Goal: Information Seeking & Learning: Learn about a topic

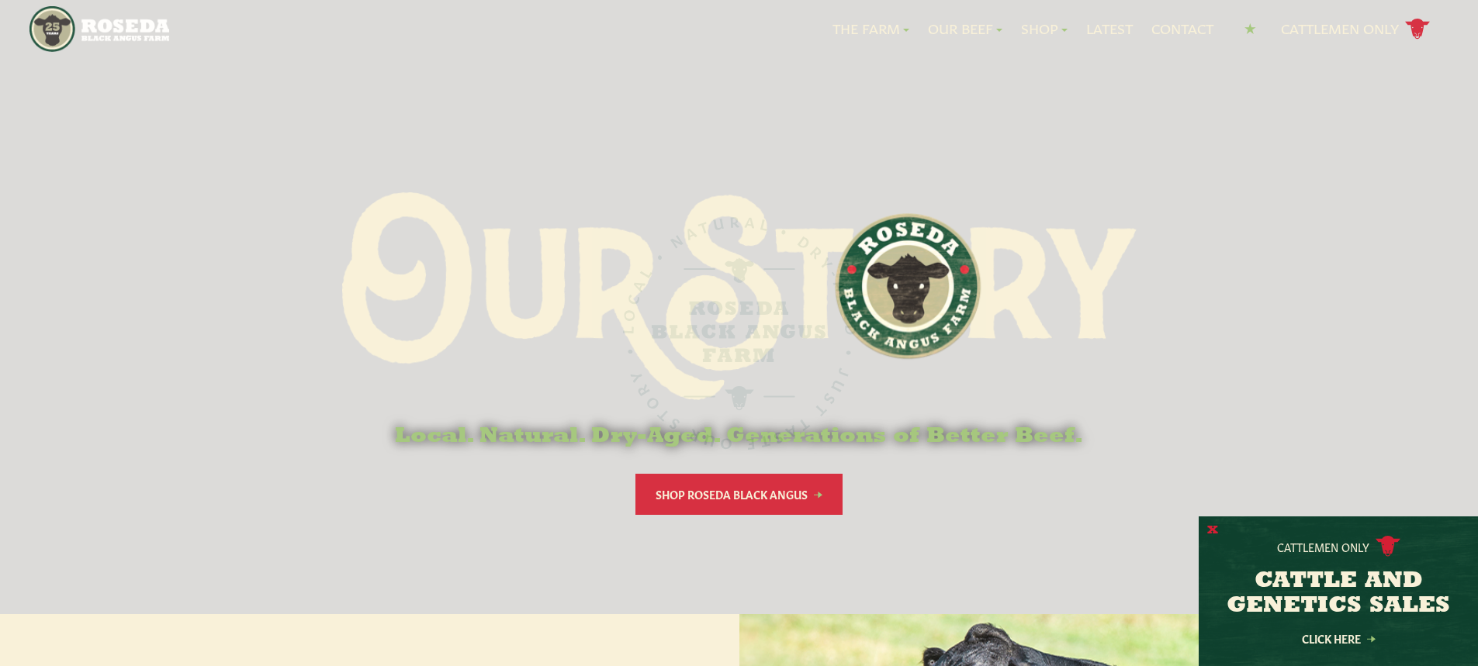
click at [1210, 536] on button "X" at bounding box center [1212, 531] width 11 height 16
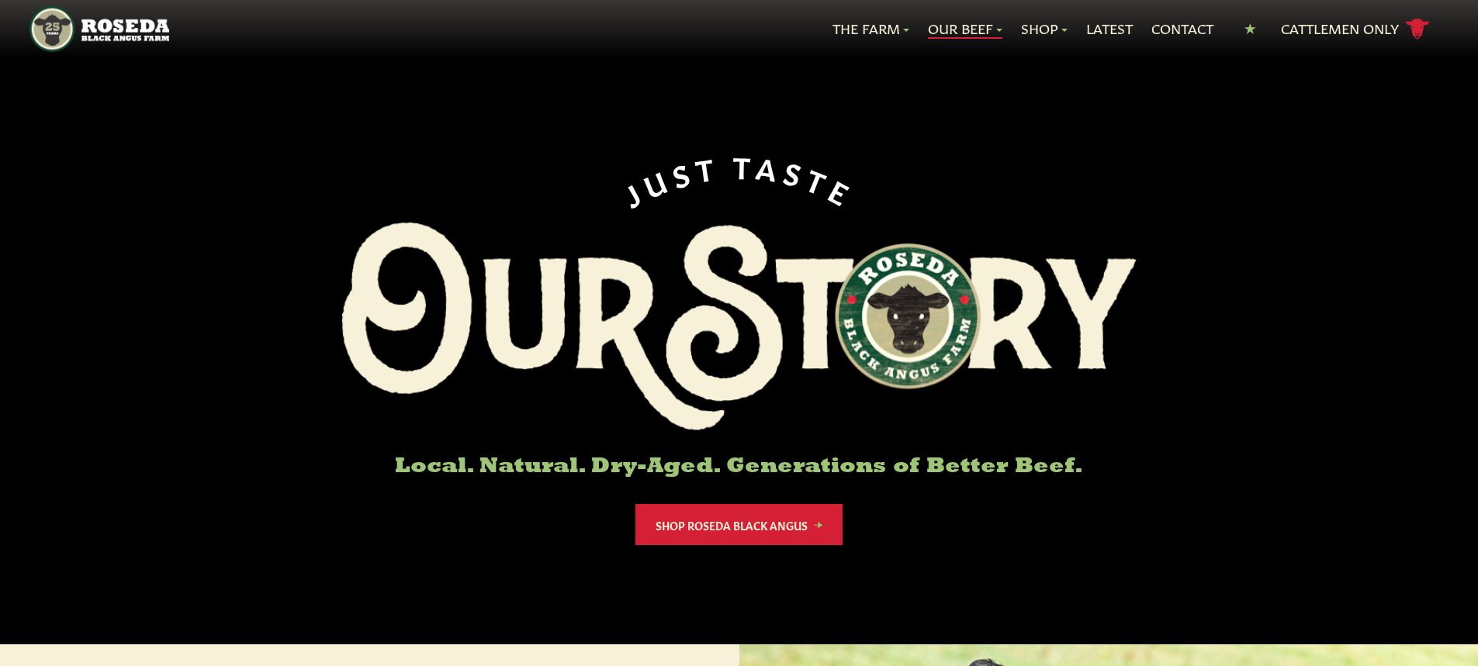
click at [965, 28] on link "Our Beef" at bounding box center [965, 29] width 74 height 20
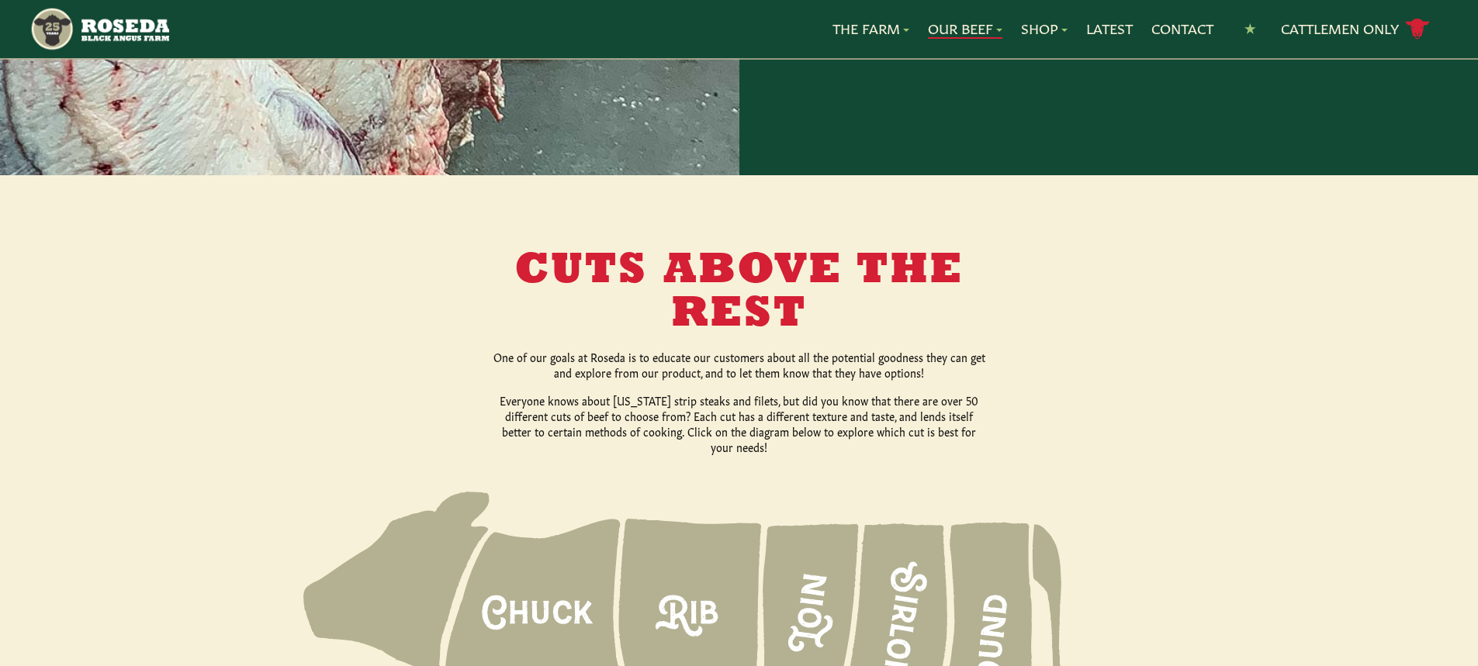
scroll to position [2095, 0]
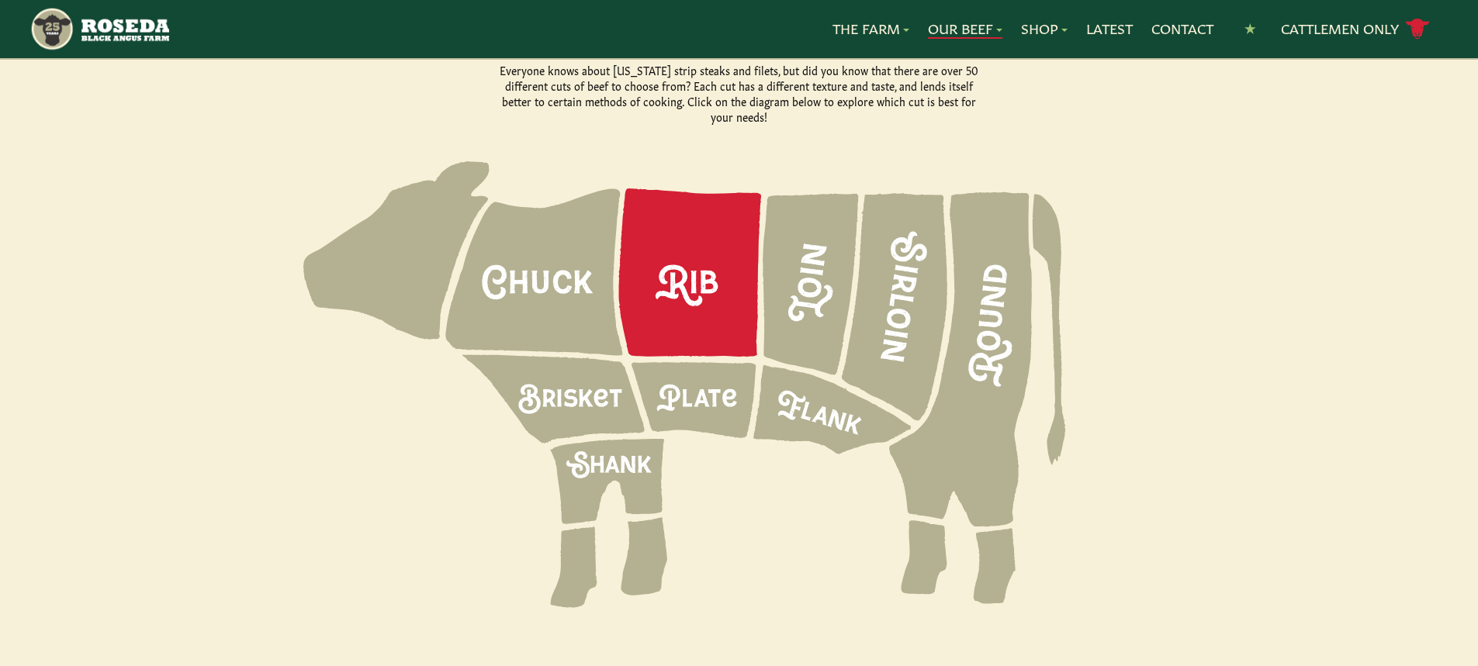
click at [724, 296] on icon at bounding box center [690, 273] width 143 height 168
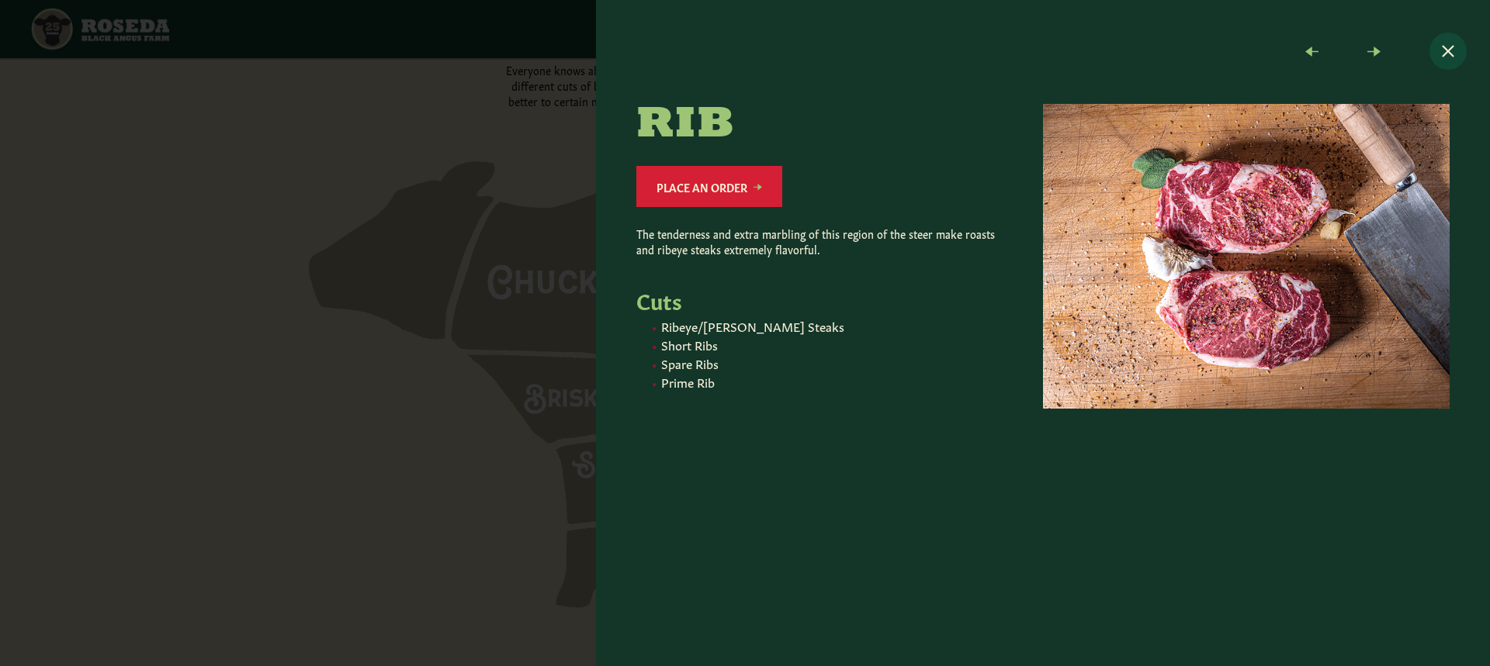
click at [1441, 59] on button "Close modal" at bounding box center [1447, 51] width 37 height 37
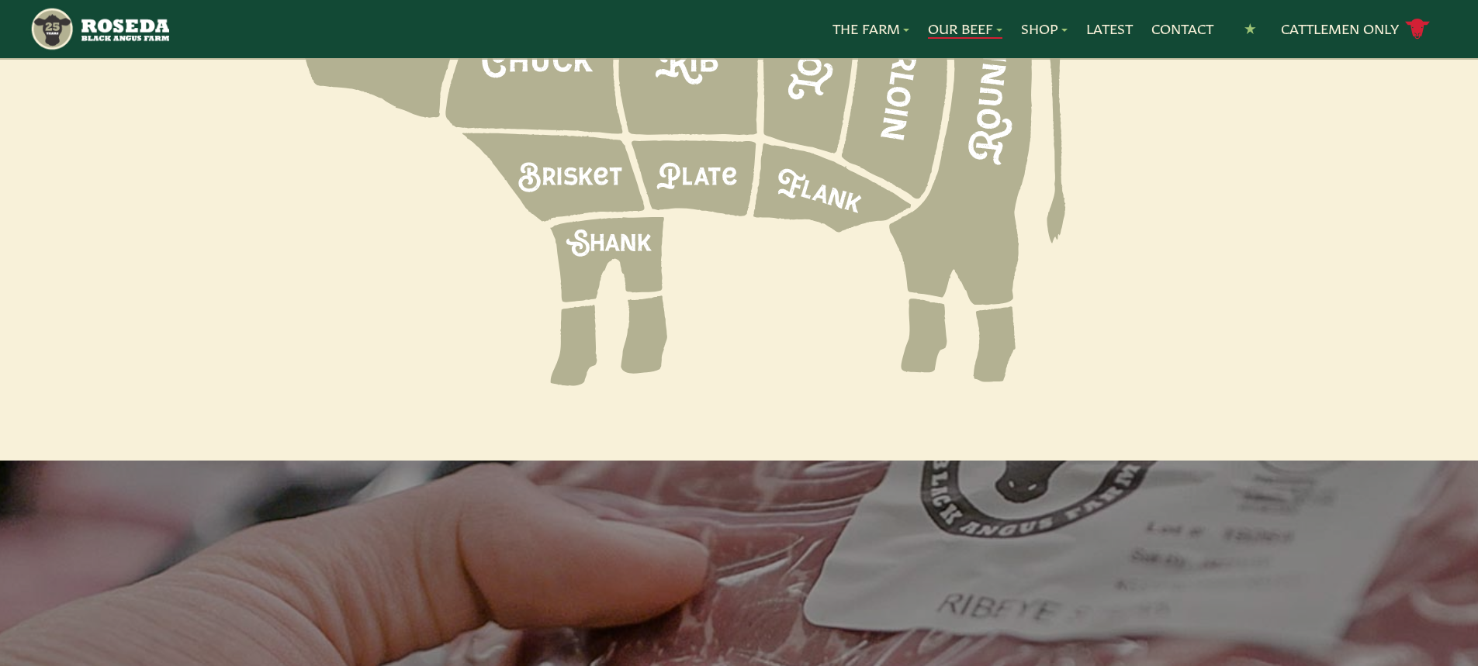
scroll to position [2017, 0]
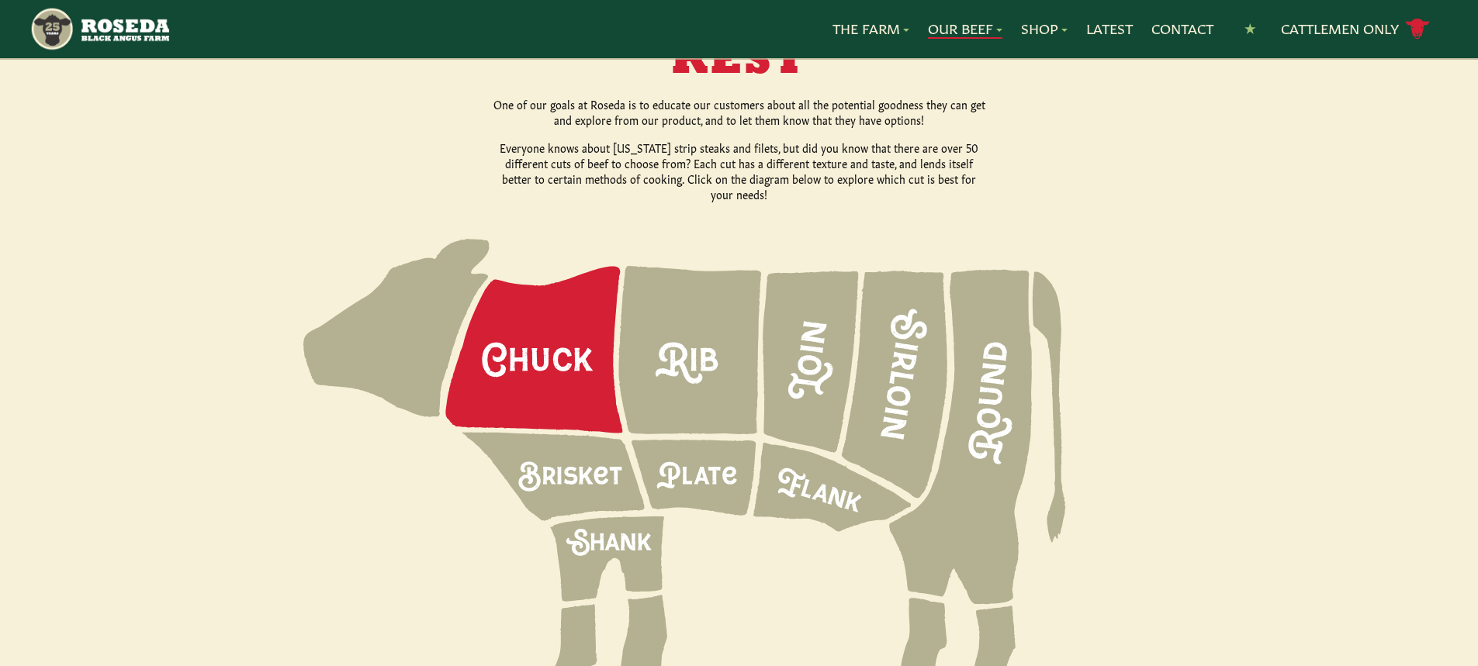
click at [480, 352] on icon at bounding box center [533, 350] width 177 height 167
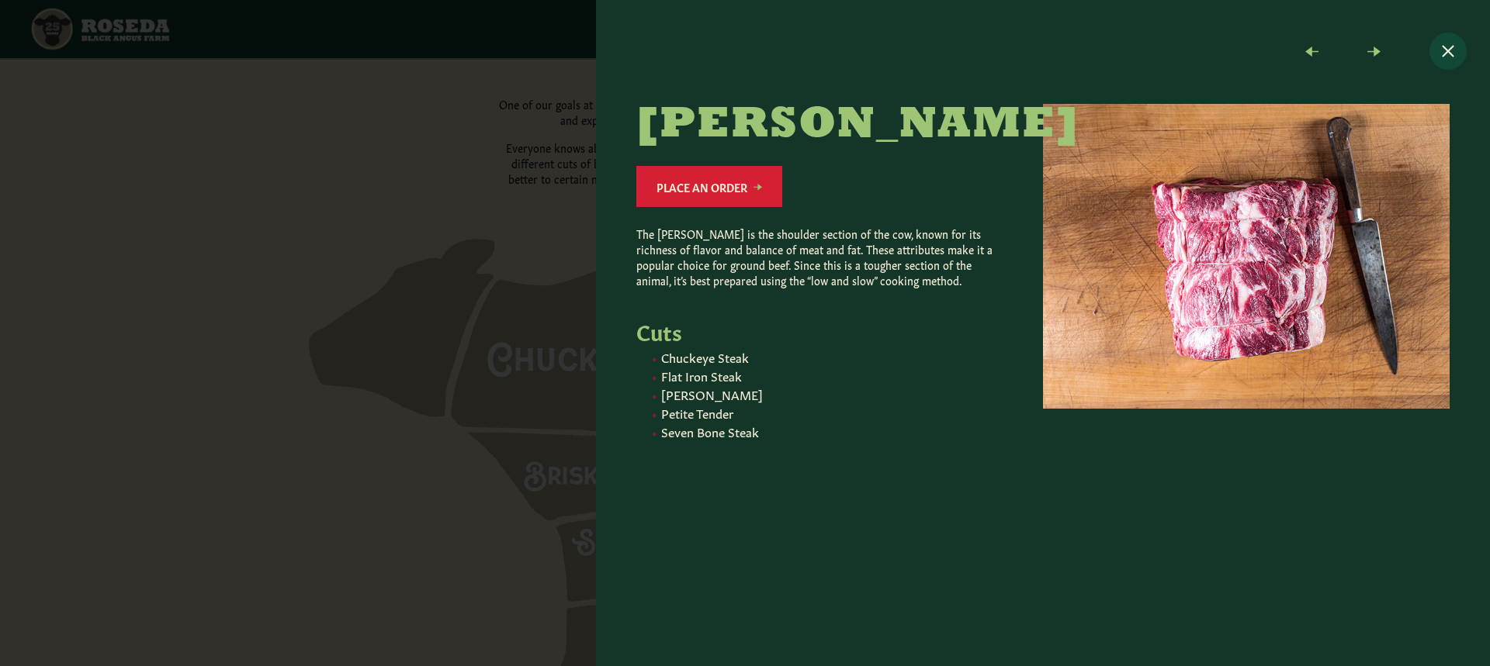
click at [1434, 47] on button "Close modal" at bounding box center [1447, 51] width 37 height 37
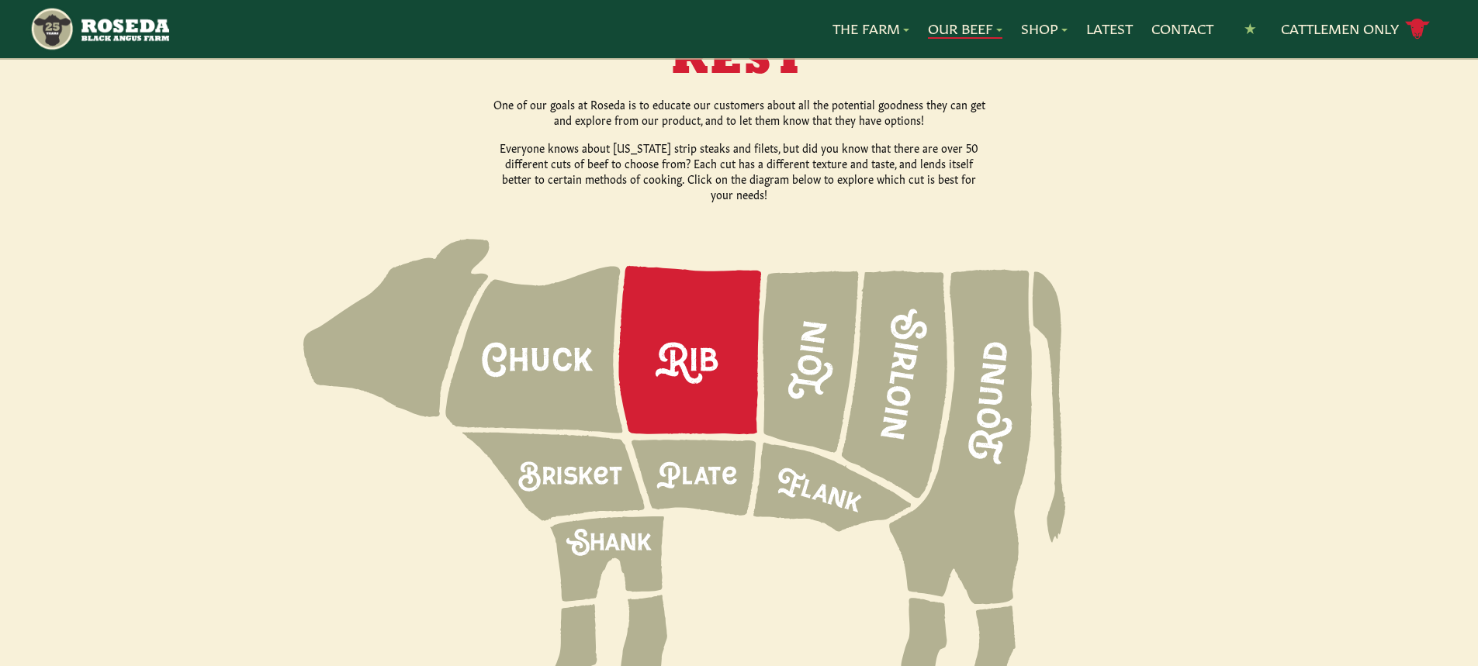
click at [674, 306] on icon at bounding box center [690, 350] width 143 height 168
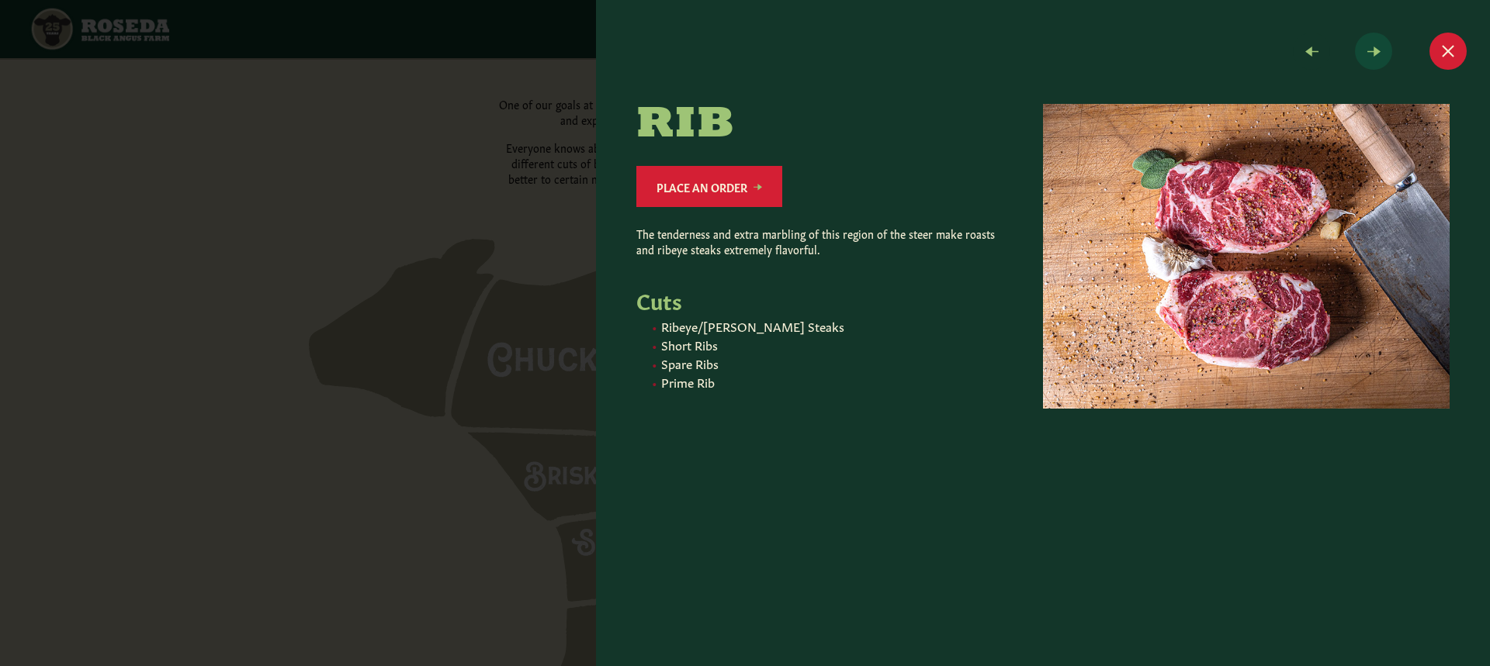
click at [1381, 55] on span at bounding box center [1373, 51] width 37 height 37
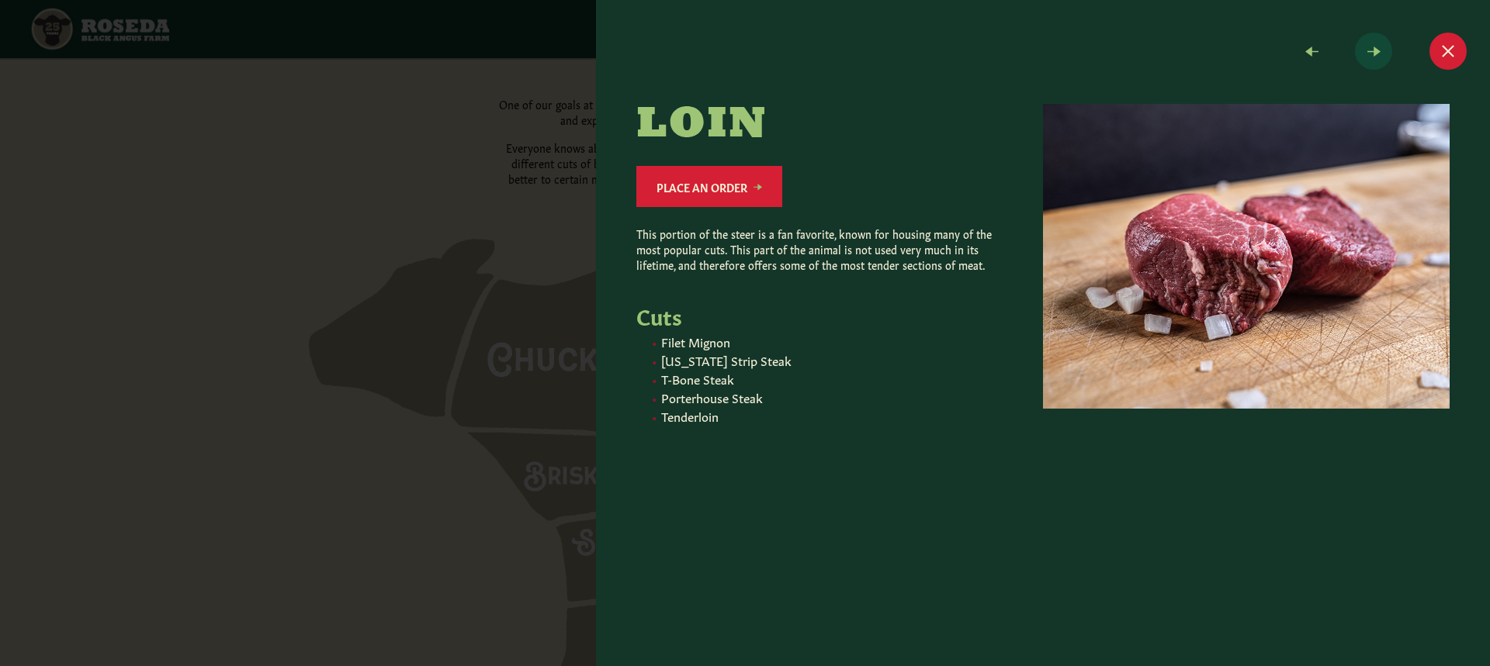
click at [1381, 55] on span at bounding box center [1373, 51] width 37 height 37
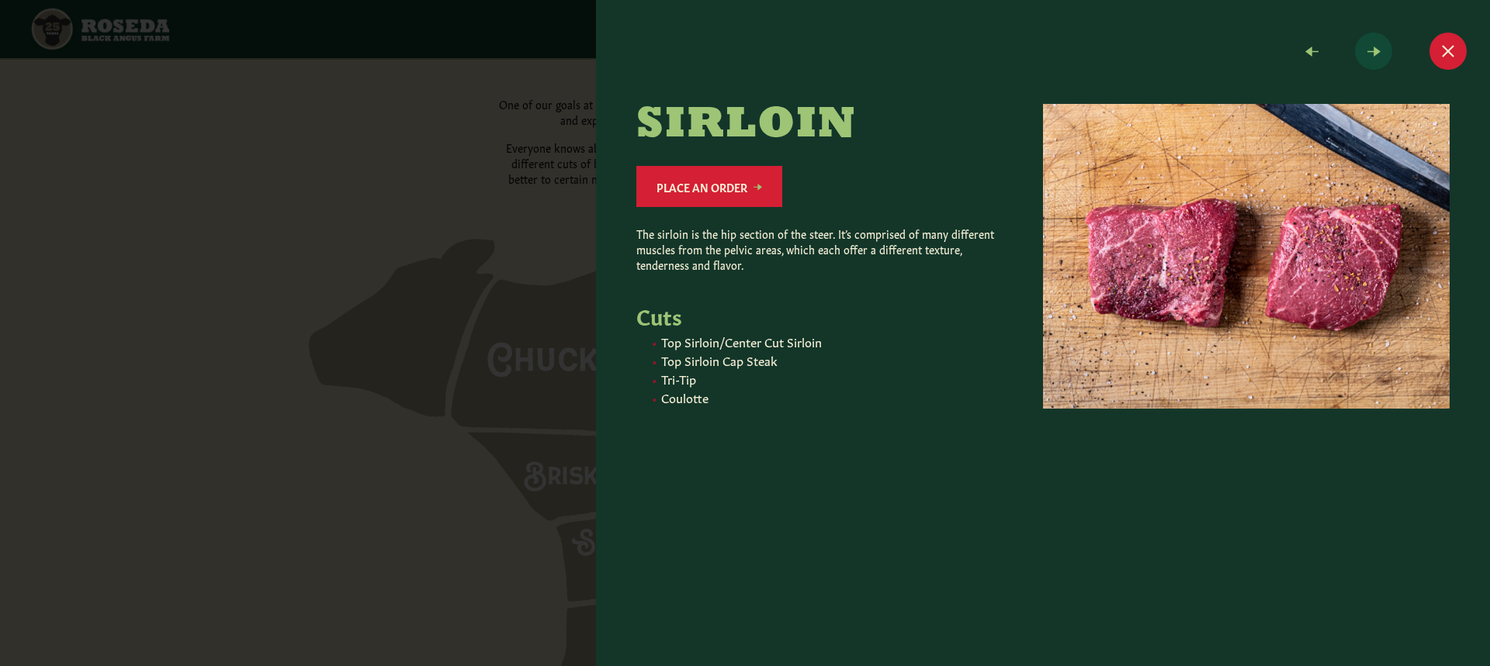
click at [1381, 55] on span at bounding box center [1373, 51] width 37 height 37
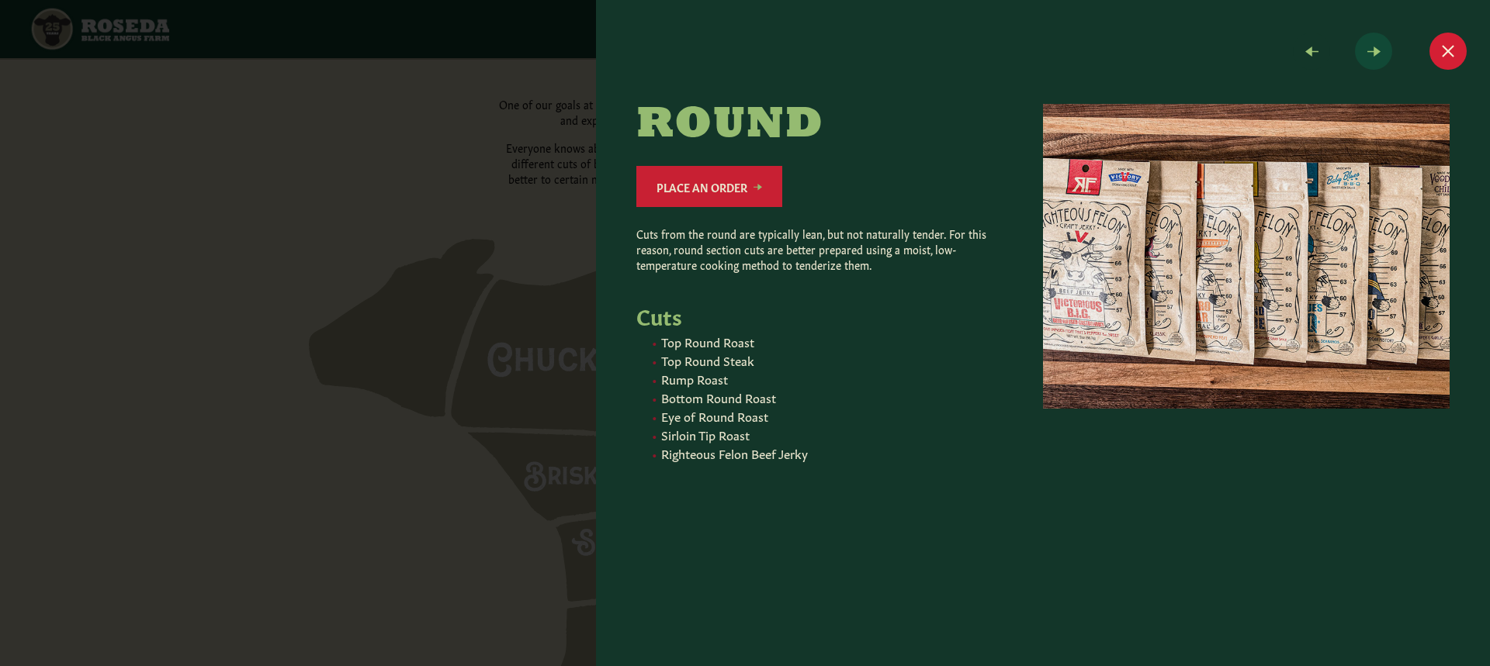
click at [1381, 55] on span at bounding box center [1373, 51] width 37 height 37
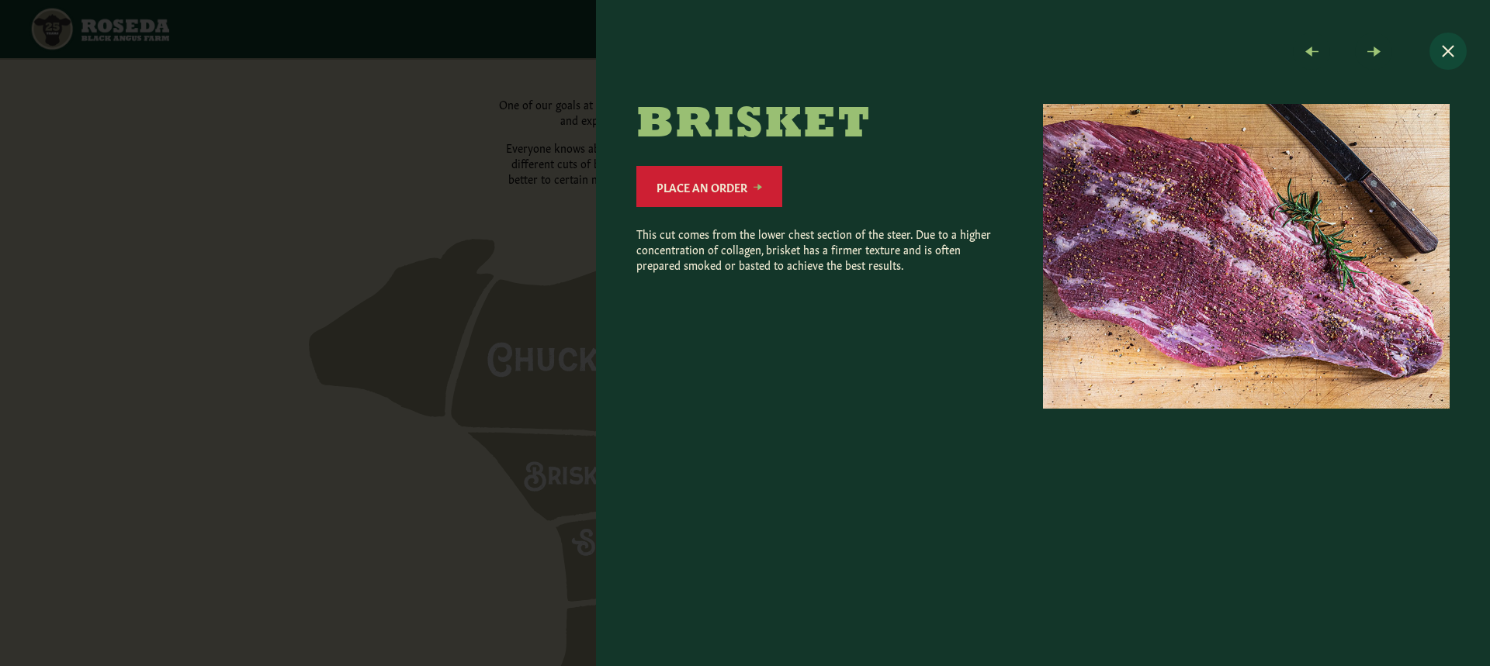
click at [1444, 45] on button "Close modal" at bounding box center [1447, 51] width 37 height 37
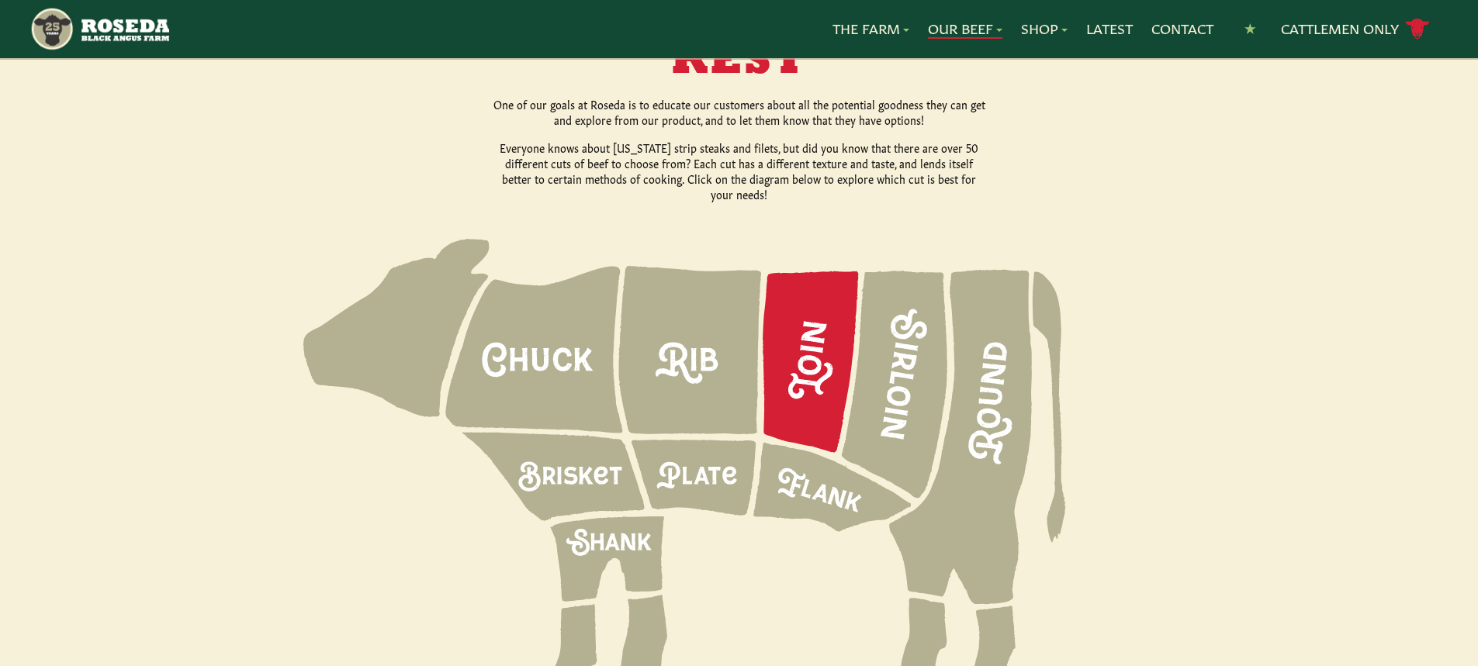
click at [778, 337] on icon at bounding box center [811, 363] width 96 height 182
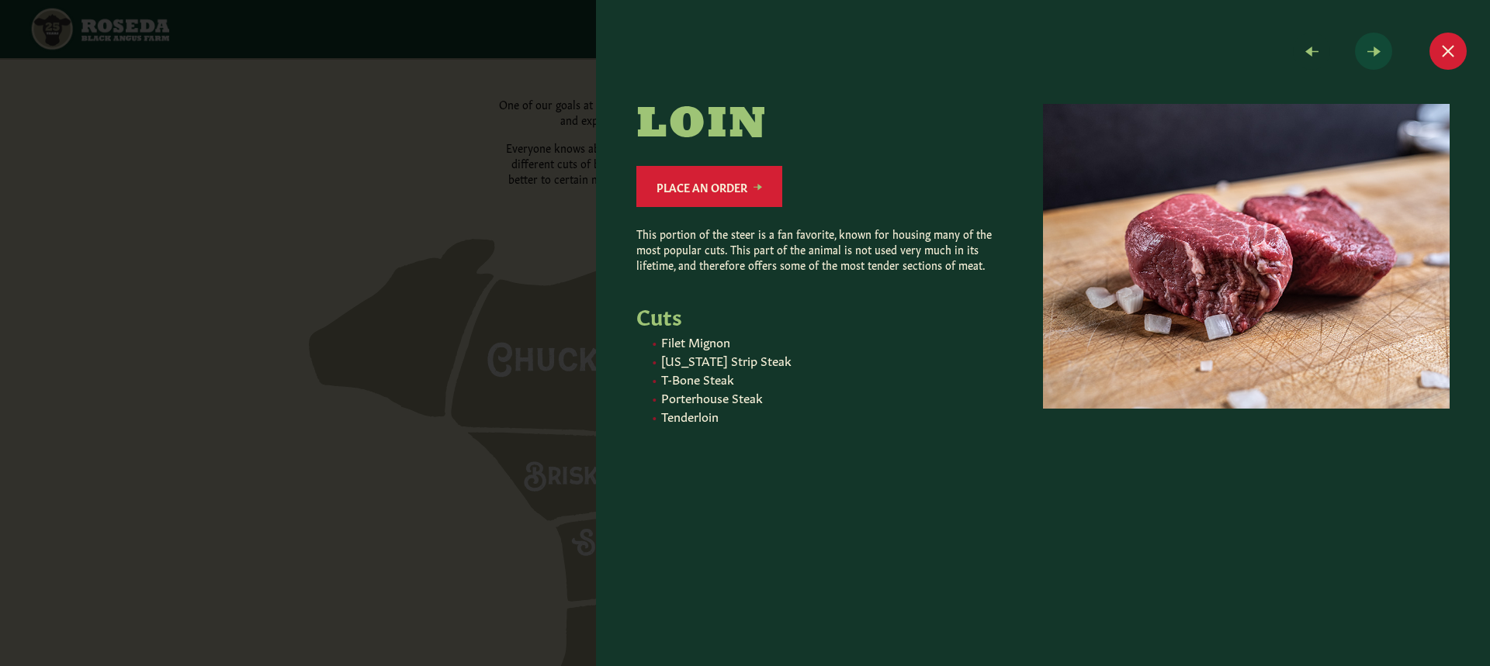
click at [1376, 51] on span at bounding box center [1373, 51] width 37 height 37
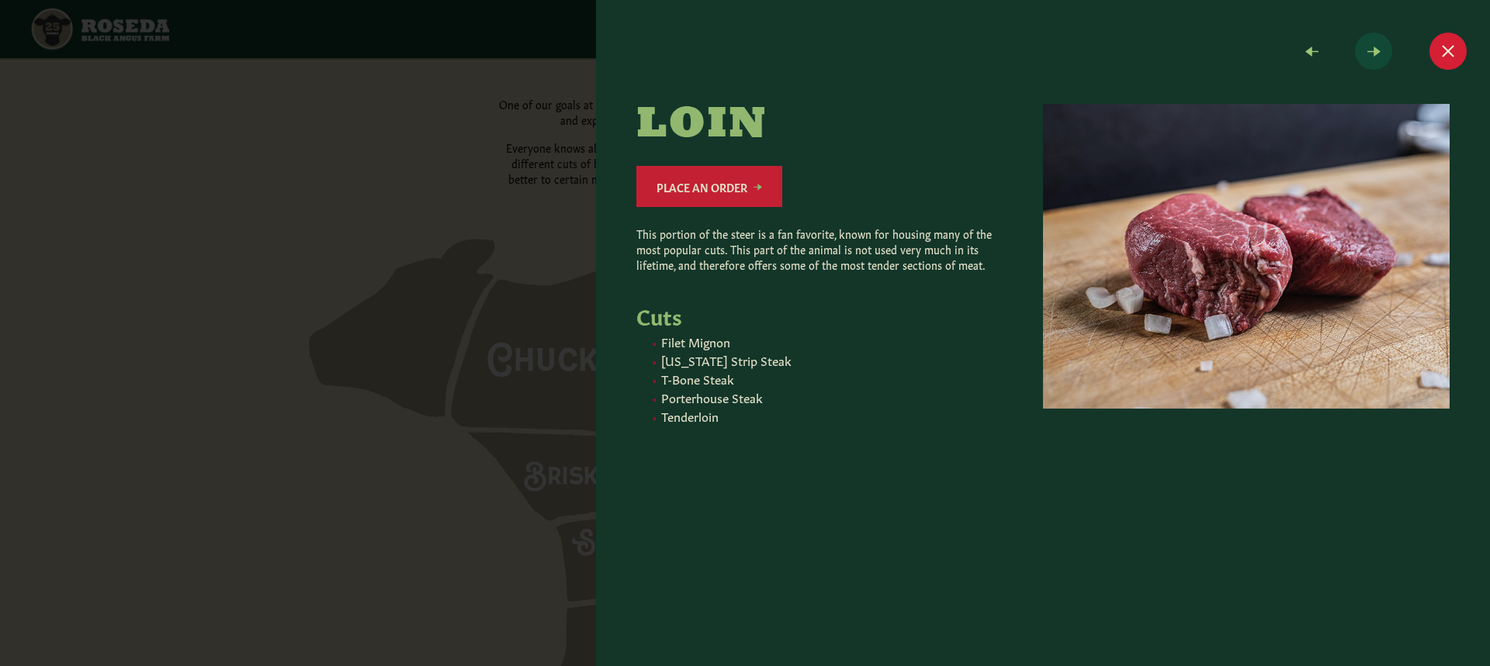
click at [1376, 51] on span at bounding box center [1373, 51] width 37 height 37
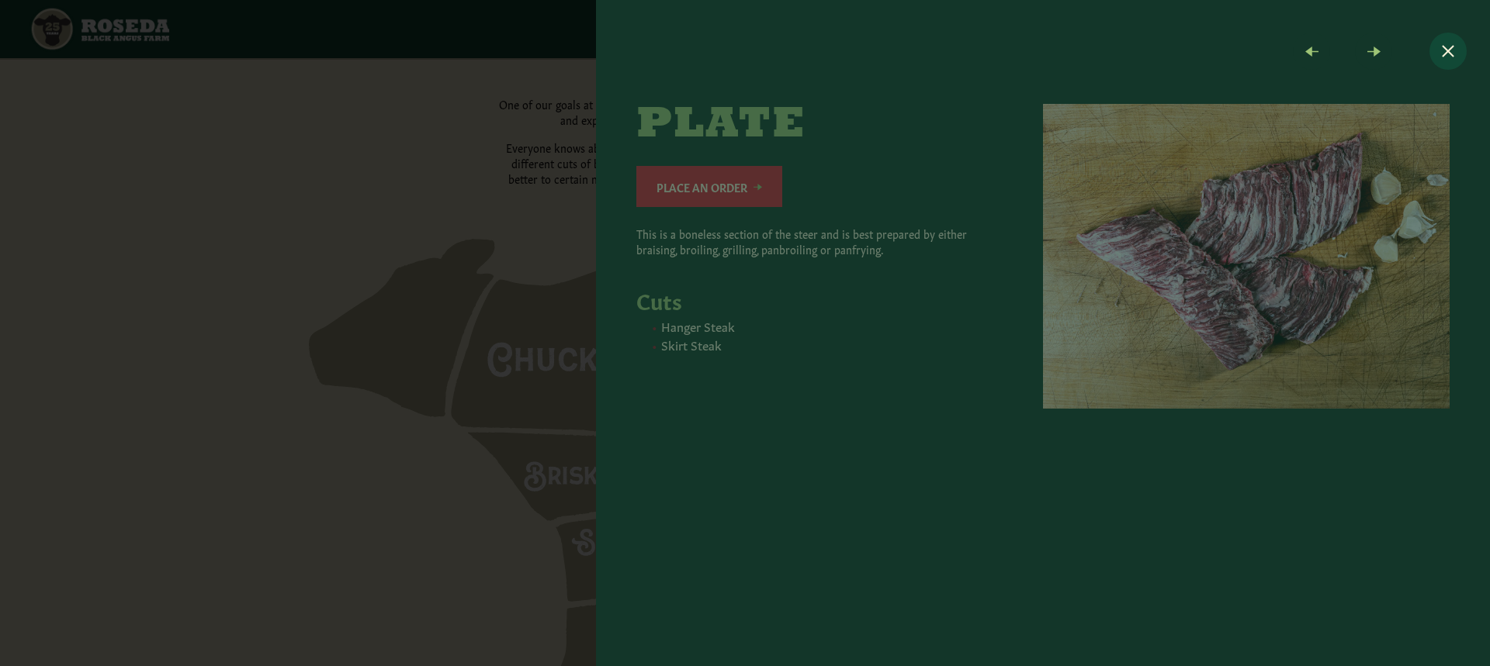
click at [1449, 43] on button "Close modal" at bounding box center [1447, 51] width 37 height 37
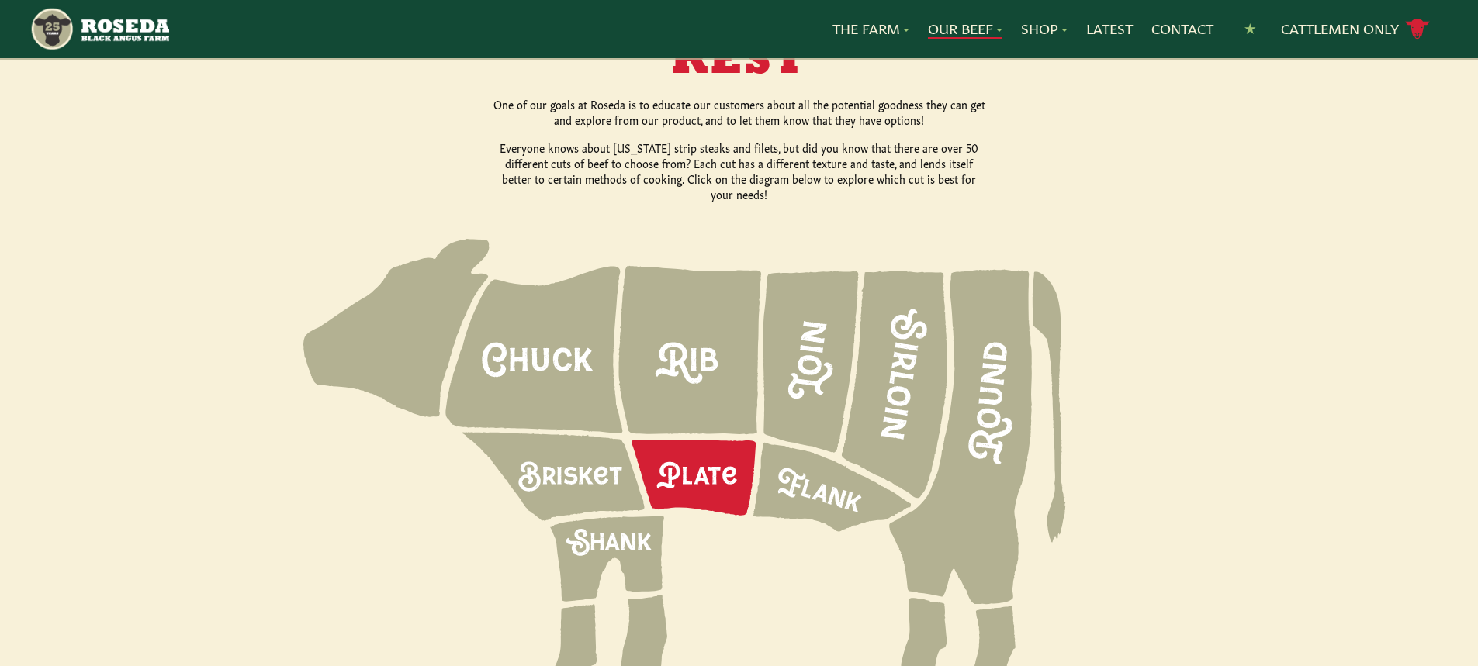
click at [709, 448] on icon at bounding box center [694, 478] width 124 height 76
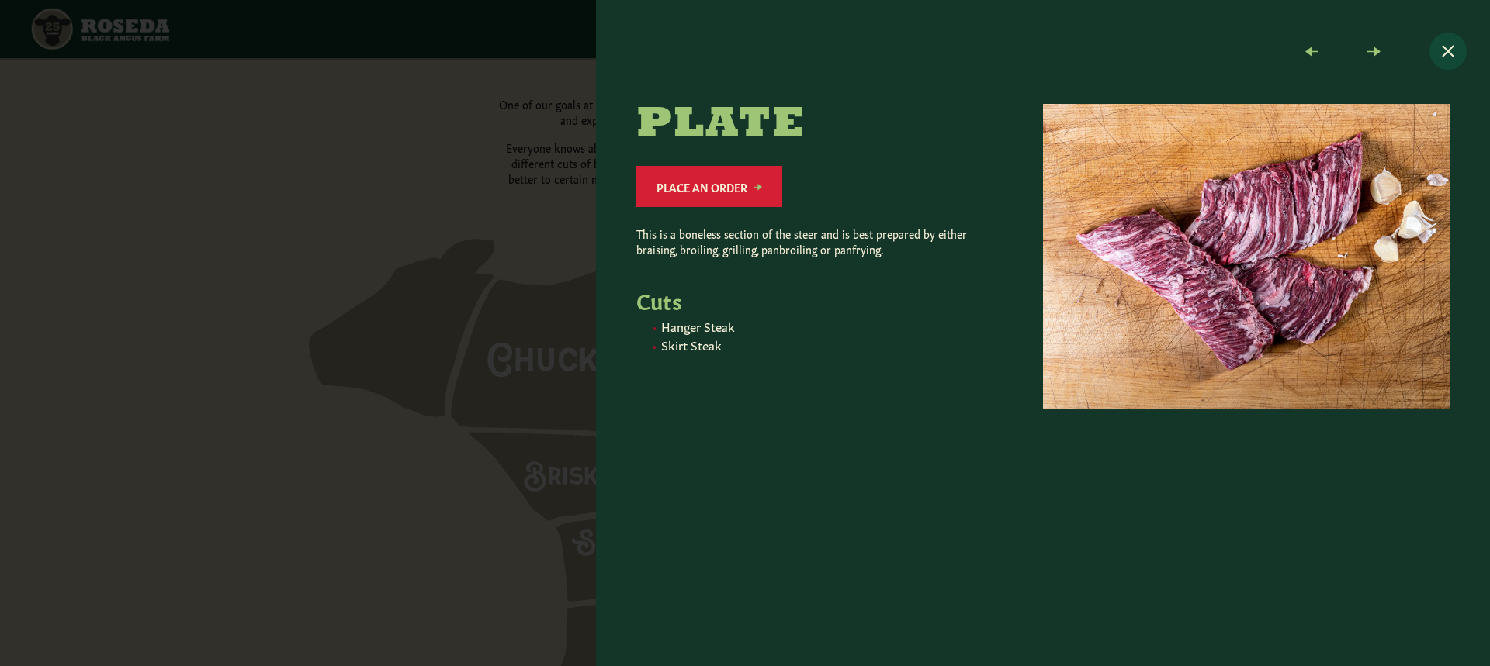
click at [1450, 48] on button "Close modal" at bounding box center [1447, 51] width 37 height 37
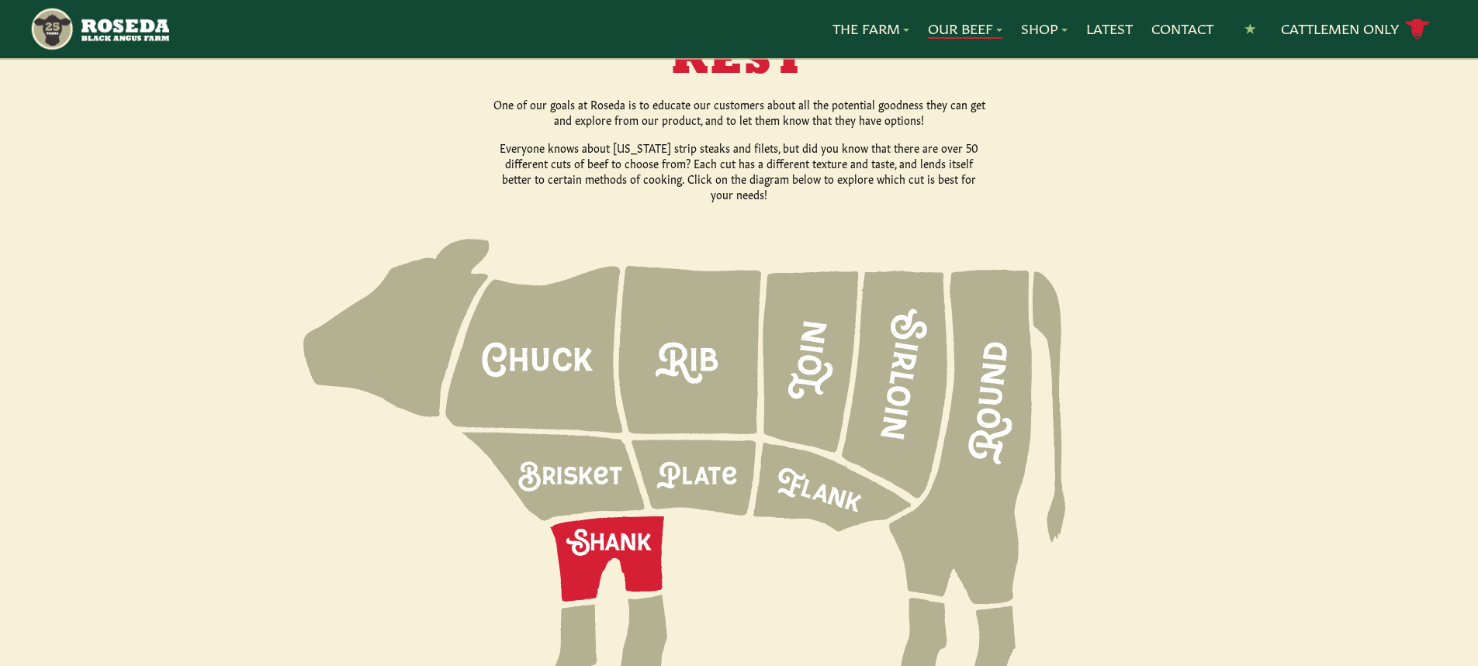
click at [591, 517] on icon at bounding box center [607, 559] width 114 height 85
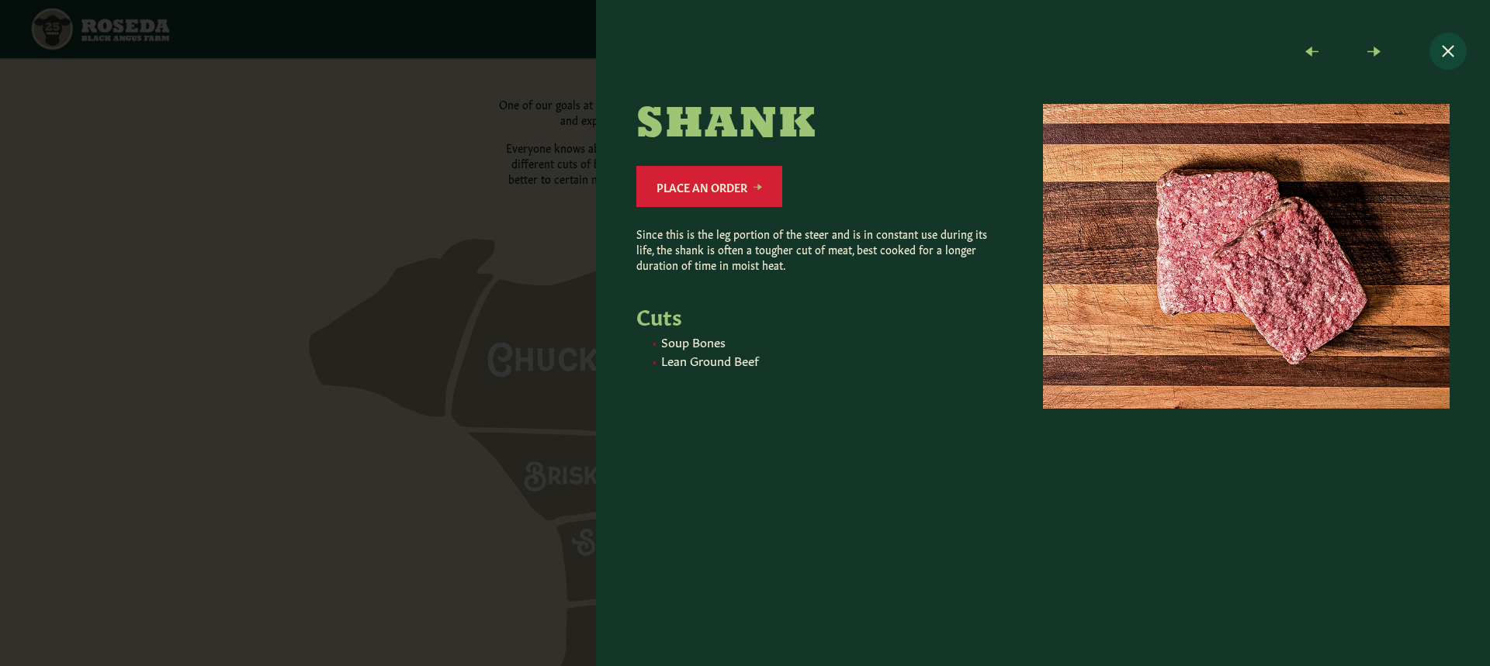
click at [1452, 44] on button "Close modal" at bounding box center [1447, 51] width 37 height 37
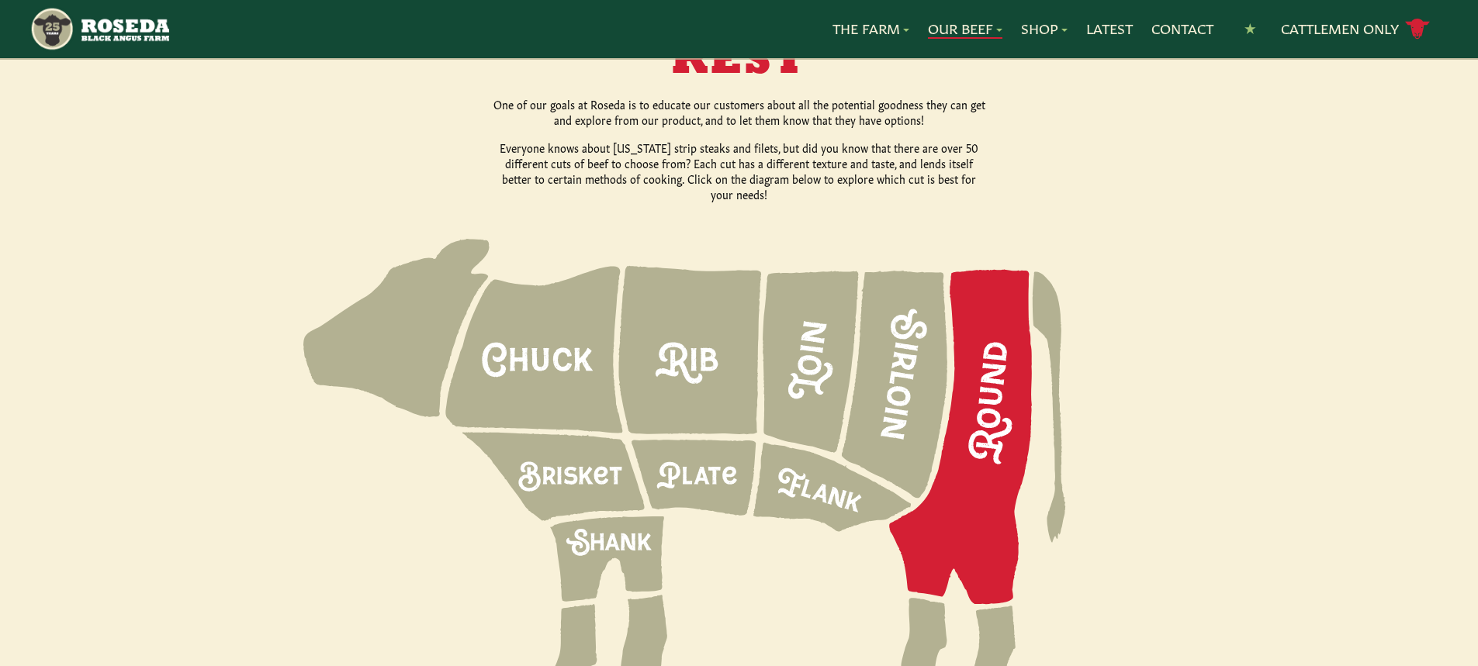
click at [985, 434] on icon at bounding box center [960, 437] width 143 height 335
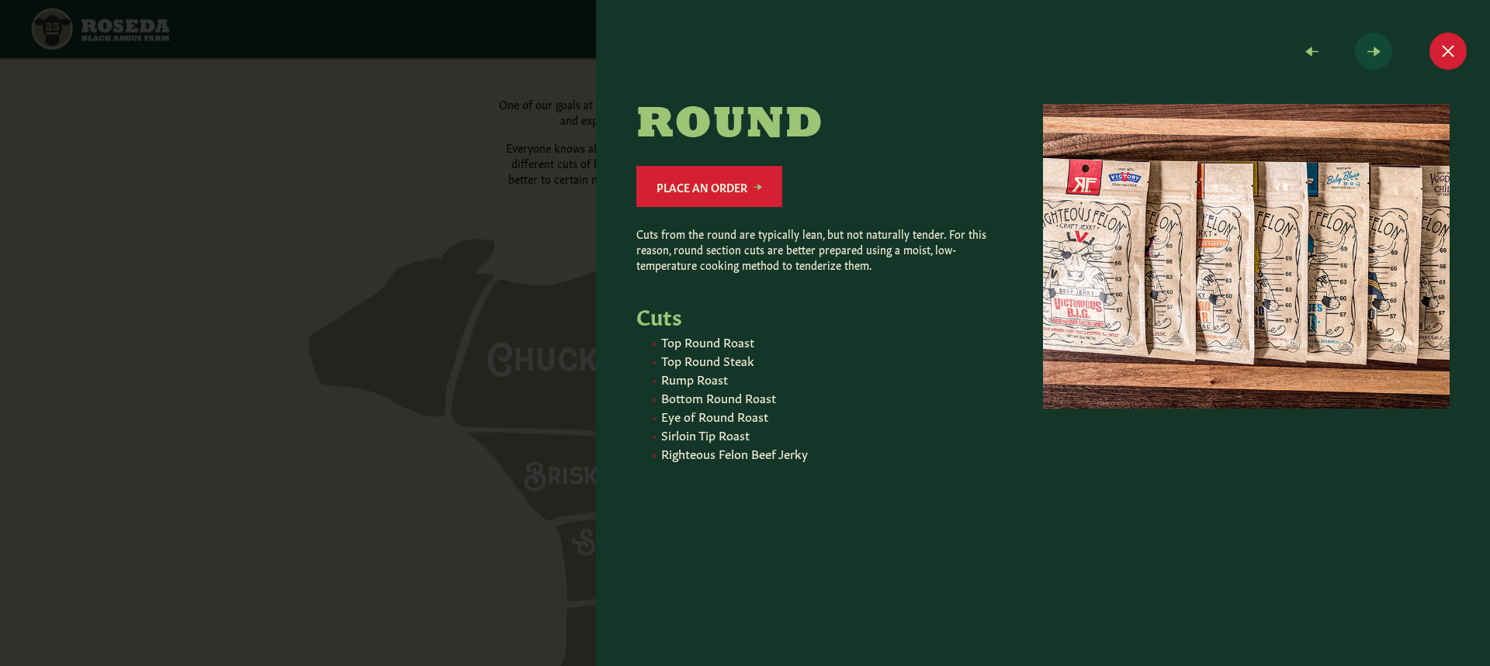
click at [1376, 55] on span at bounding box center [1373, 51] width 37 height 37
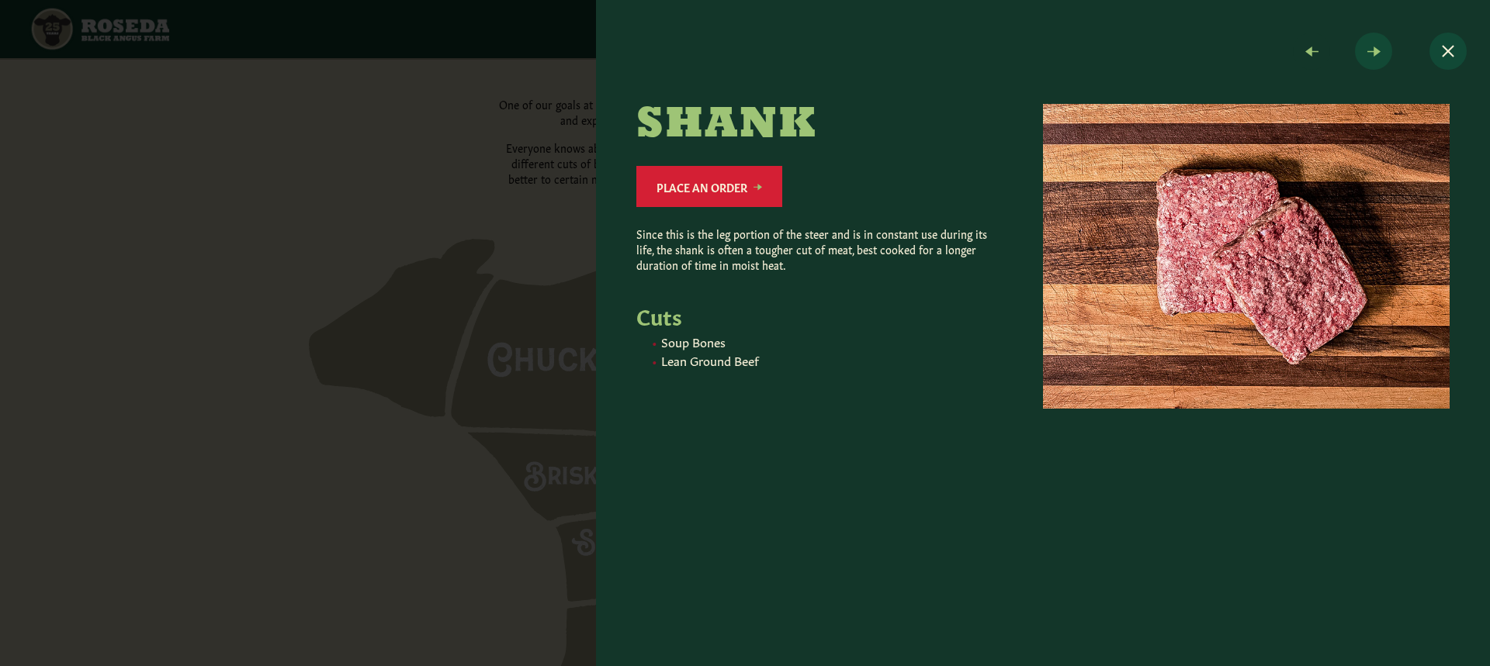
click at [1460, 50] on button "Close modal" at bounding box center [1447, 51] width 37 height 37
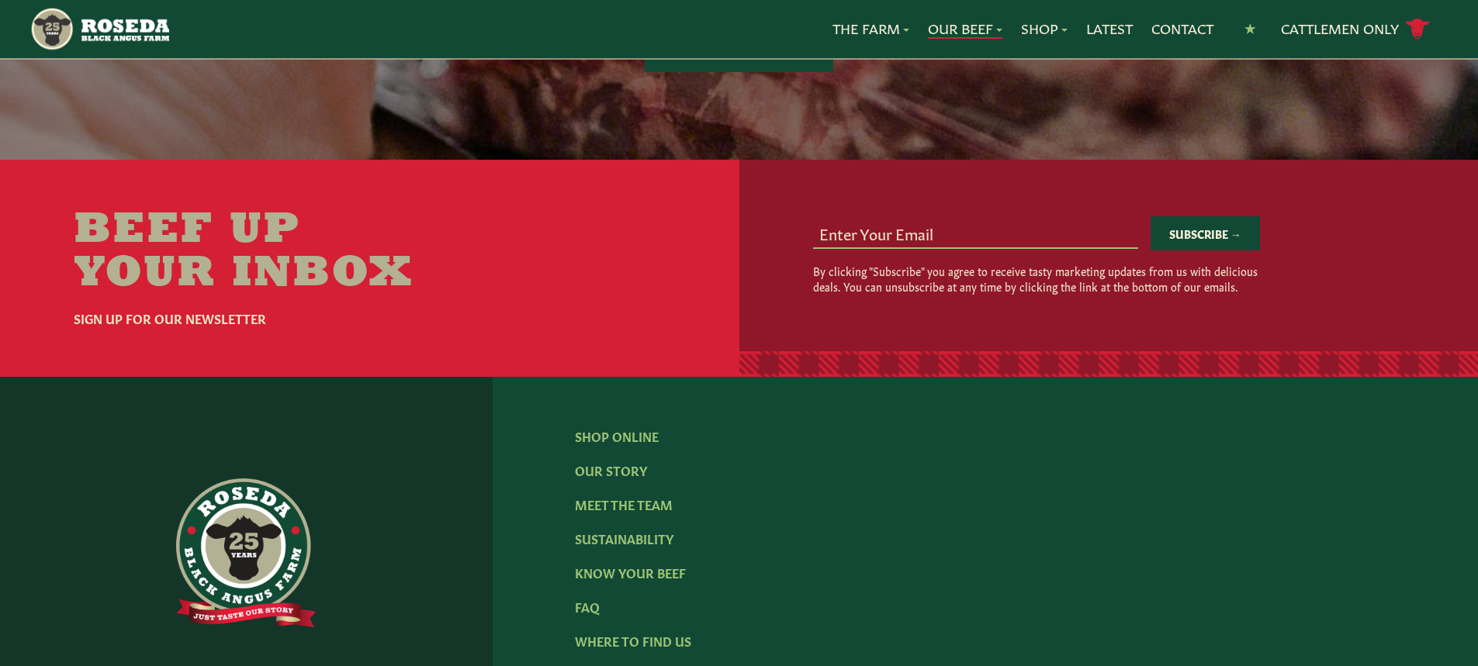
scroll to position [3336, 0]
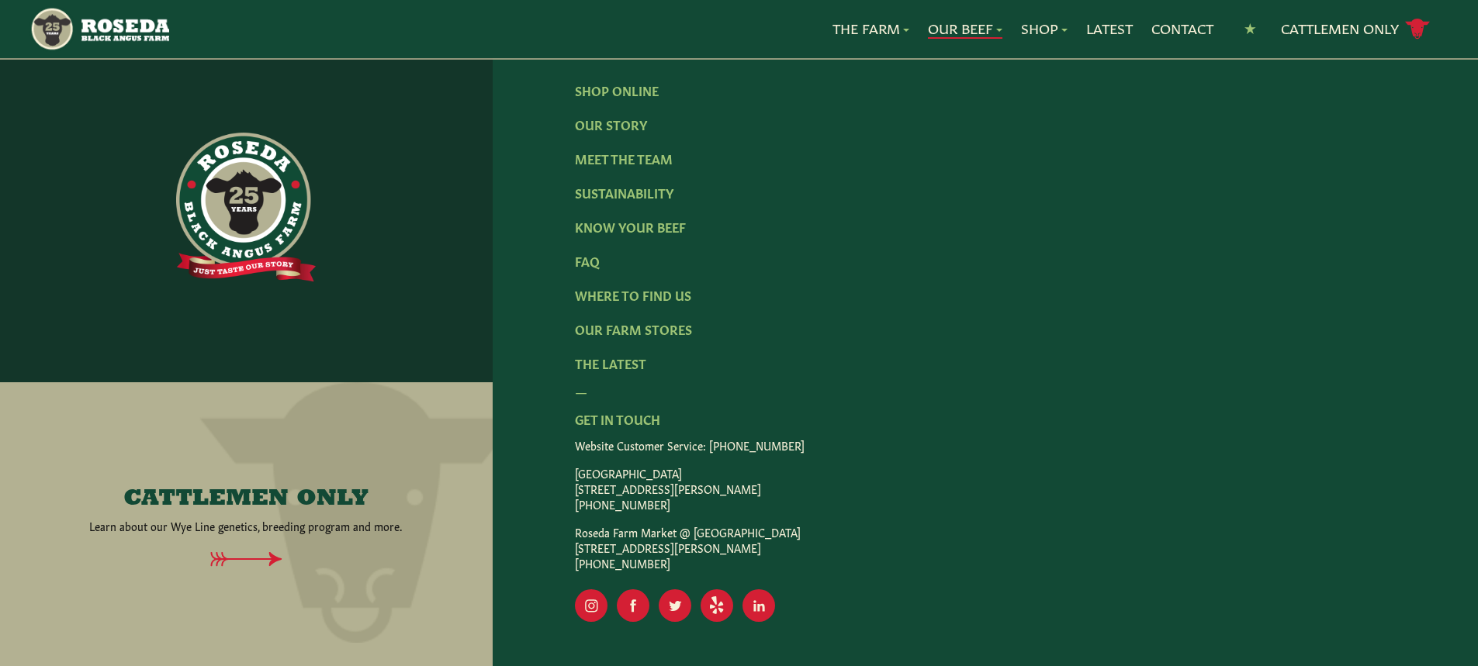
click at [881, 438] on p "Website Customer Service: [PHONE_NUMBER]" at bounding box center [985, 446] width 821 height 16
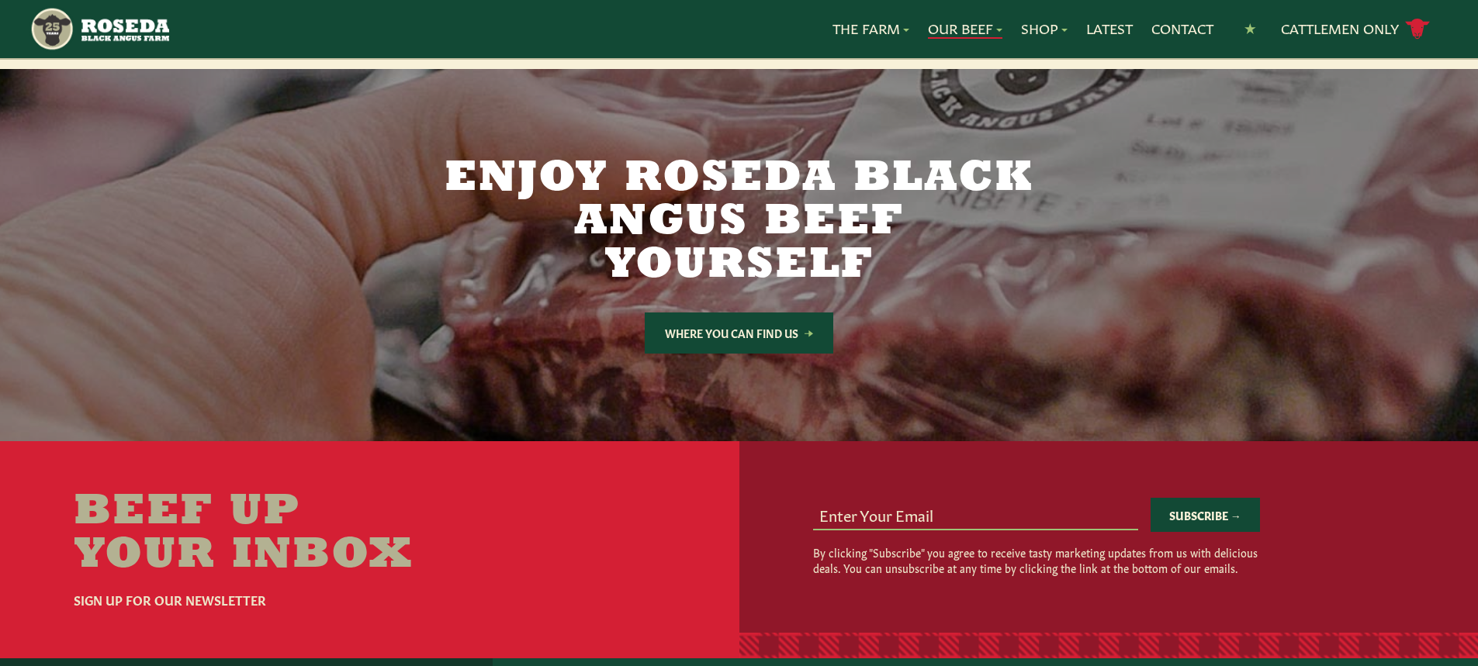
scroll to position [2405, 0]
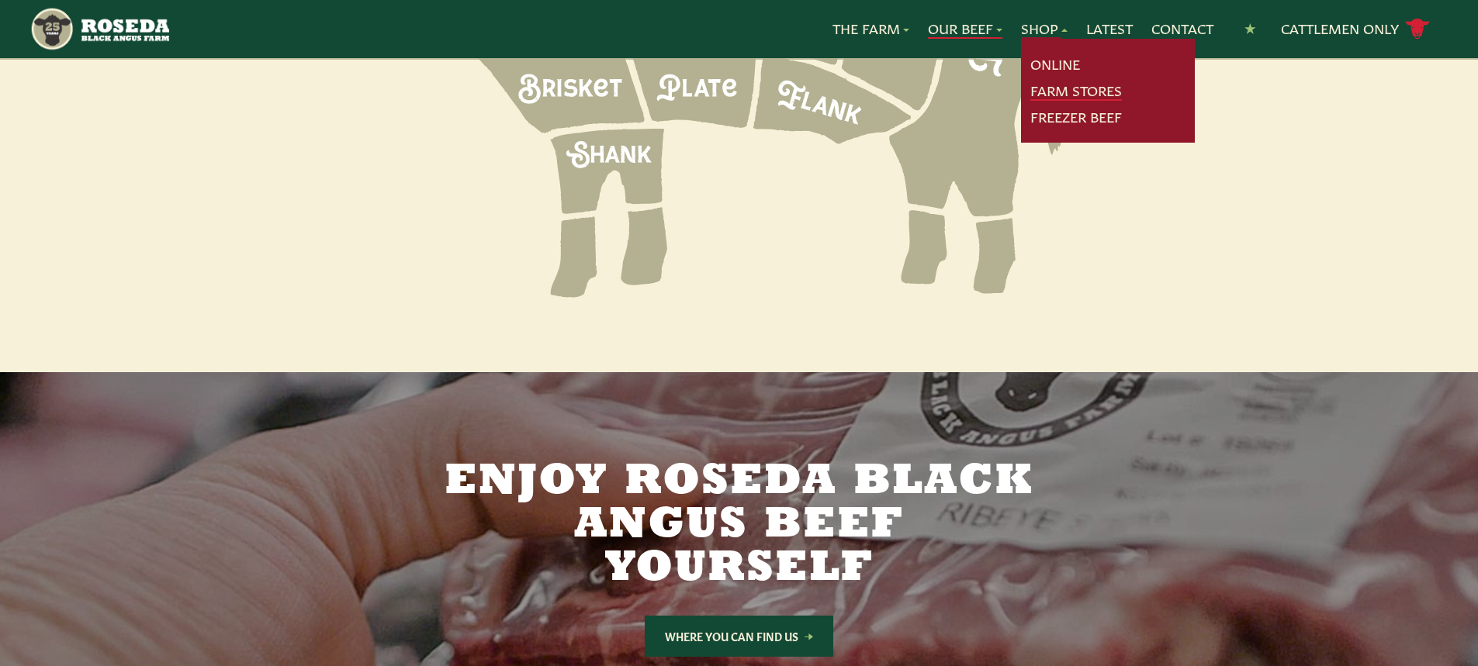
click at [1077, 90] on link "Farm Stores" at bounding box center [1076, 91] width 92 height 20
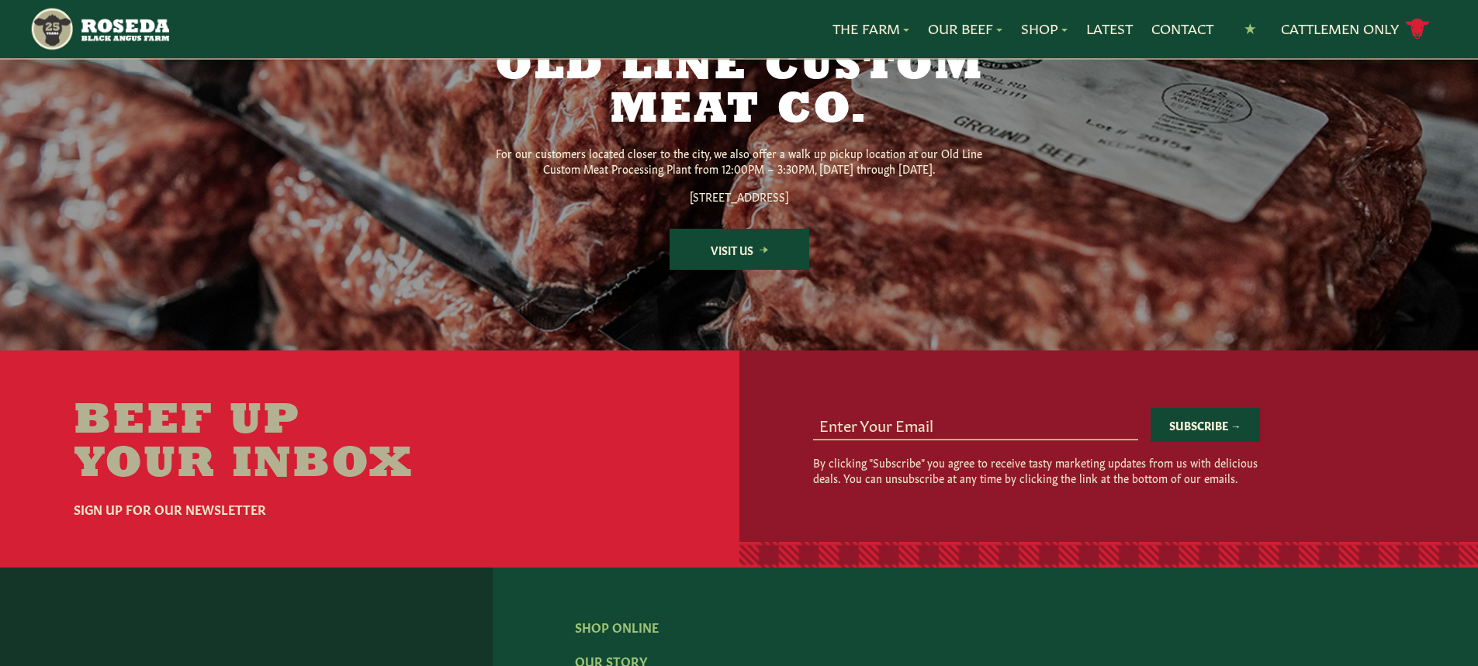
scroll to position [2076, 0]
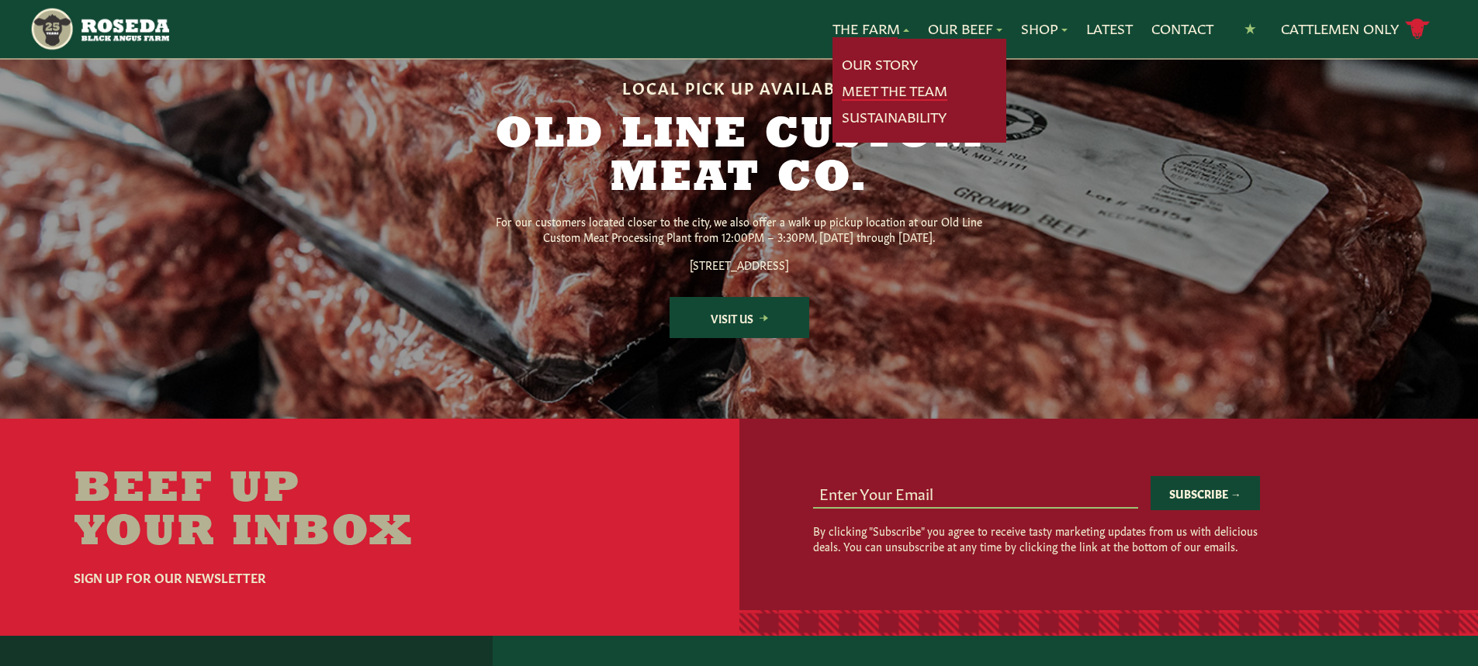
click at [891, 86] on link "Meet The Team" at bounding box center [895, 91] width 106 height 20
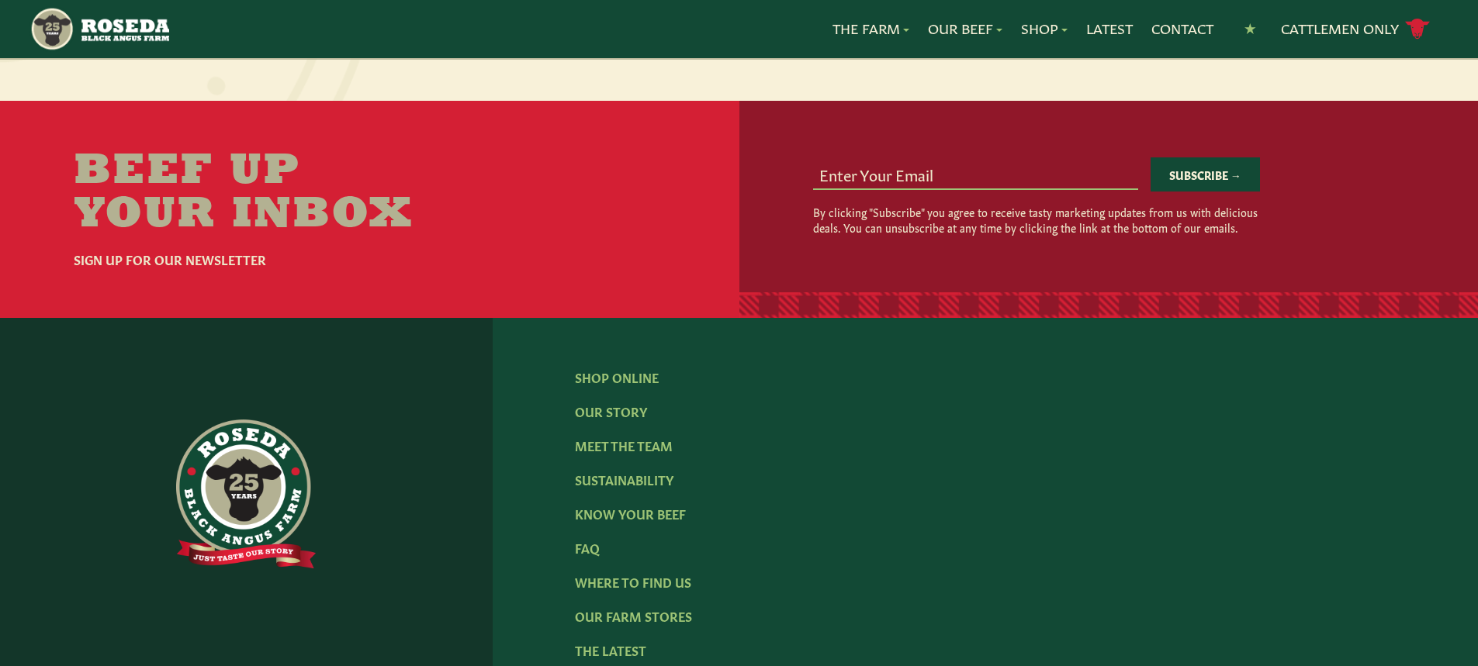
scroll to position [2017, 0]
